Goal: Transaction & Acquisition: Purchase product/service

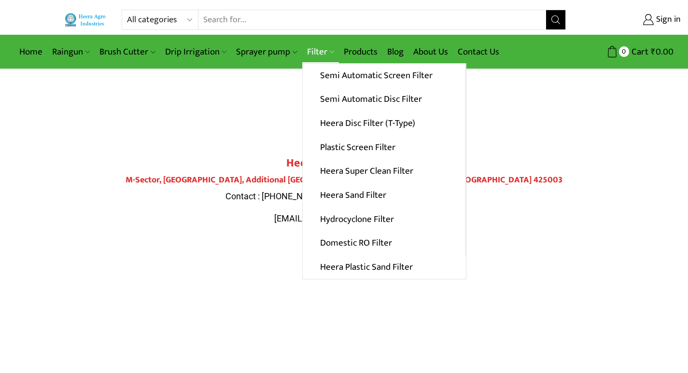
click at [304, 55] on link "Filter" at bounding box center [320, 52] width 37 height 23
click at [318, 48] on link "Filter" at bounding box center [320, 52] width 37 height 23
click at [312, 54] on link "Filter" at bounding box center [320, 52] width 37 height 23
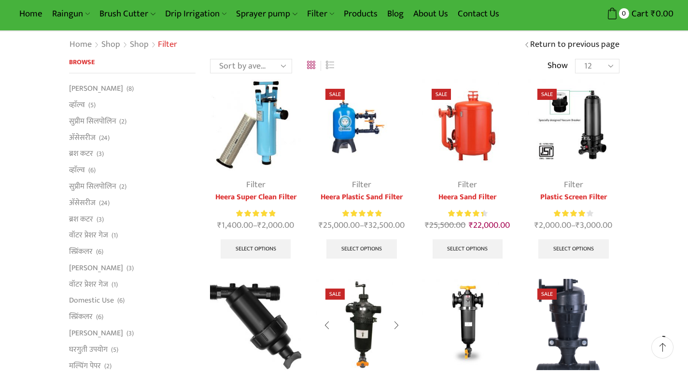
scroll to position [48, 0]
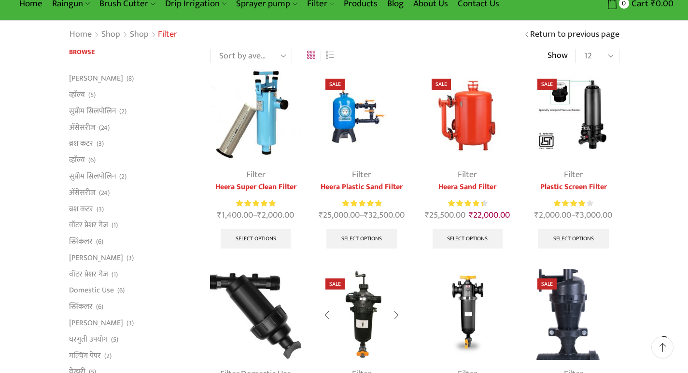
click at [350, 304] on img at bounding box center [361, 314] width 91 height 91
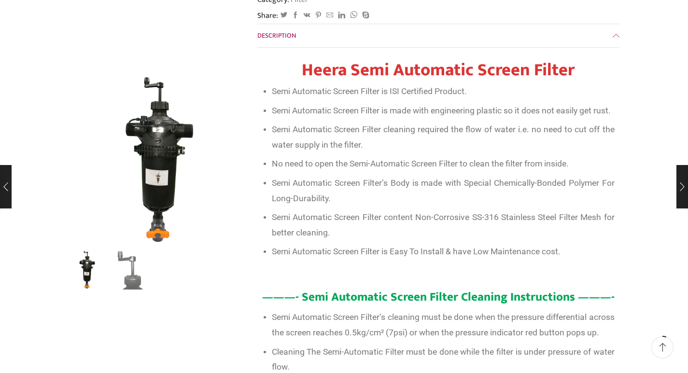
scroll to position [338, 0]
